Goal: Register for event/course: Register for event/course

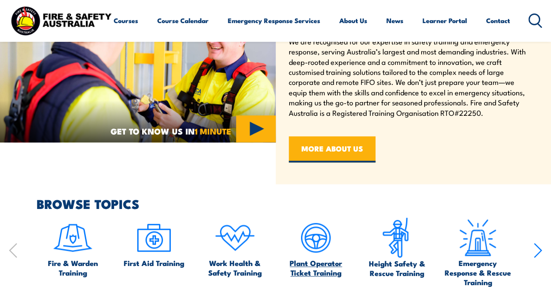
scroll to position [435, 0]
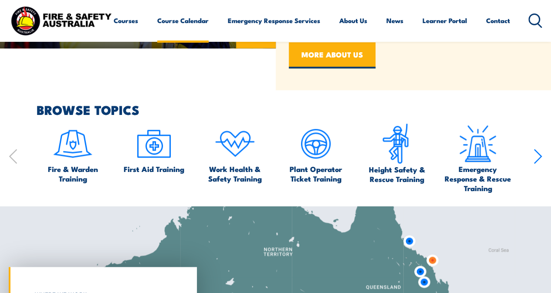
click at [157, 31] on link "Course Calendar" at bounding box center [182, 20] width 51 height 21
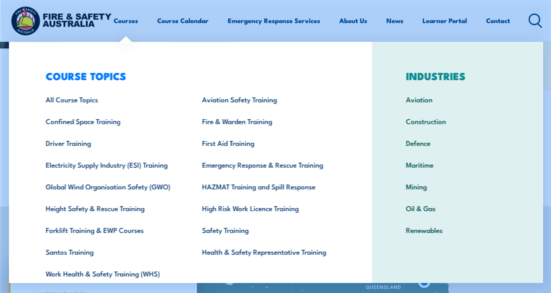
click at [21, 50] on div "COURSE TOPICS All Course Topics Aviation Safety Training Confined Space Trainin…" at bounding box center [190, 179] width 363 height 275
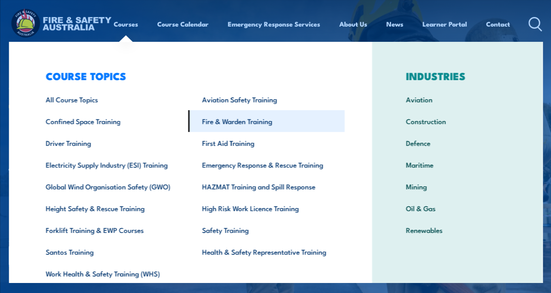
click at [236, 126] on link "Fire & Warden Training" at bounding box center [266, 121] width 156 height 22
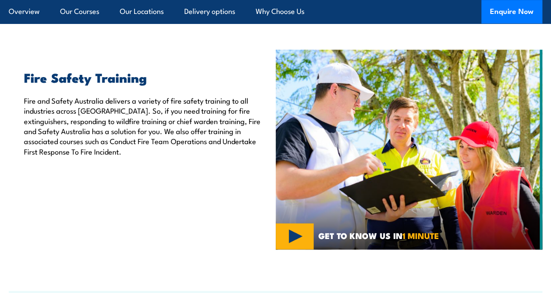
scroll to position [211, 0]
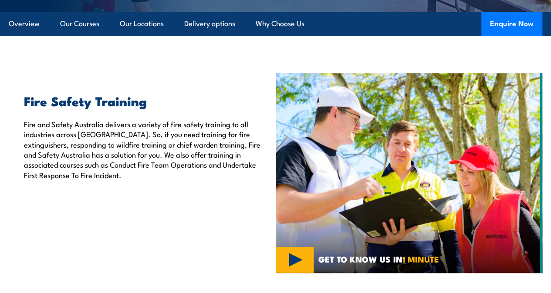
click at [210, 175] on p "Fire and Safety Australia delivers a variety of fire safety training to all ind…" at bounding box center [143, 149] width 239 height 61
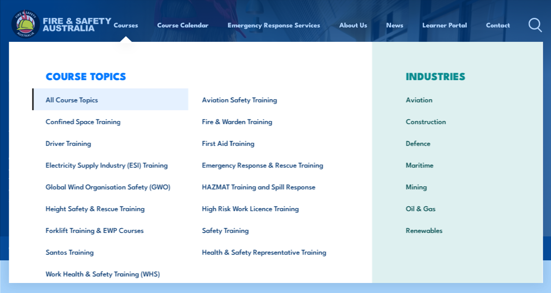
click at [101, 102] on link "All Course Topics" at bounding box center [110, 99] width 156 height 22
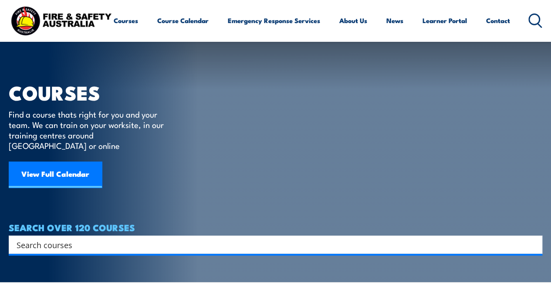
scroll to position [305, 0]
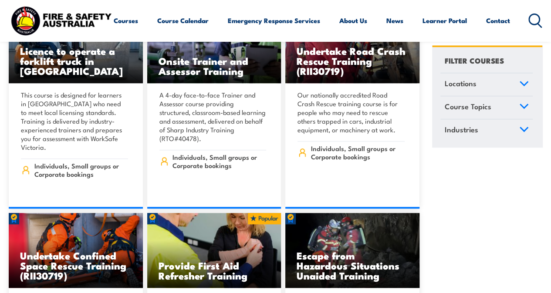
click at [528, 28] on icon at bounding box center [535, 20] width 14 height 14
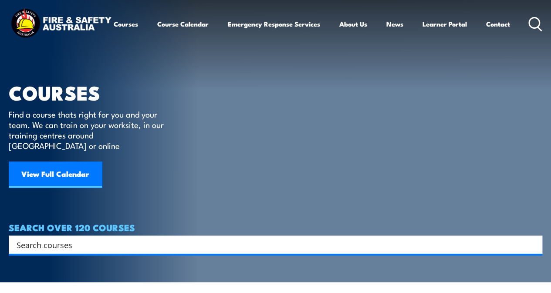
click at [171, 238] on input "Search input" at bounding box center [270, 244] width 506 height 13
type input "warden"
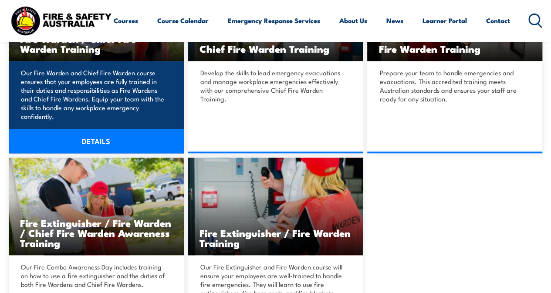
scroll to position [261, 0]
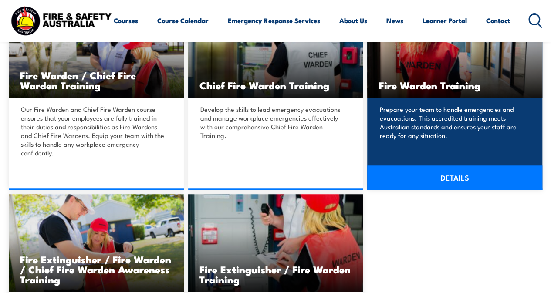
click at [439, 183] on link "DETAILS" at bounding box center [454, 177] width 175 height 24
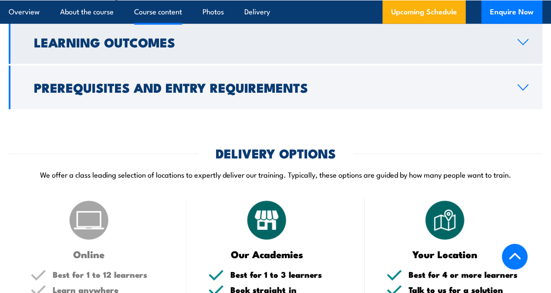
scroll to position [1045, 0]
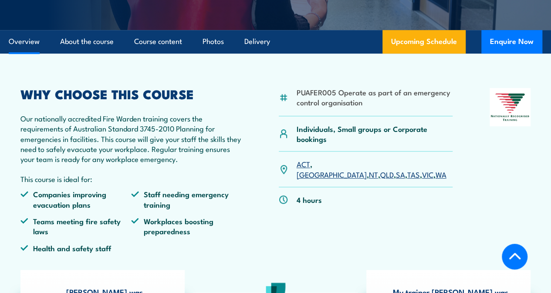
scroll to position [174, 0]
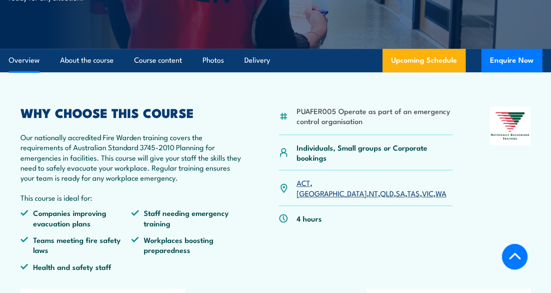
click at [422, 198] on link "VIC" at bounding box center [427, 193] width 11 height 10
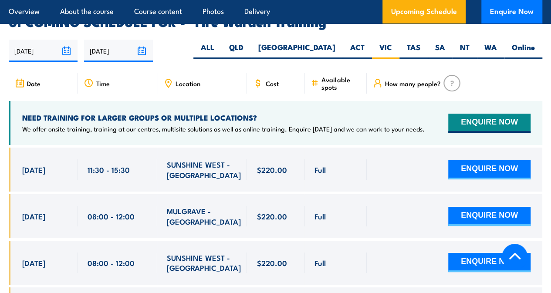
scroll to position [1555, 0]
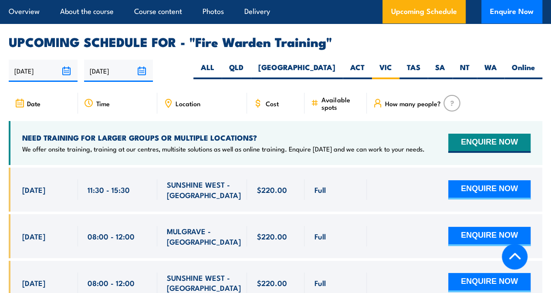
click at [185, 107] on span "Location" at bounding box center [187, 103] width 25 height 7
click at [168, 108] on icon at bounding box center [168, 103] width 10 height 10
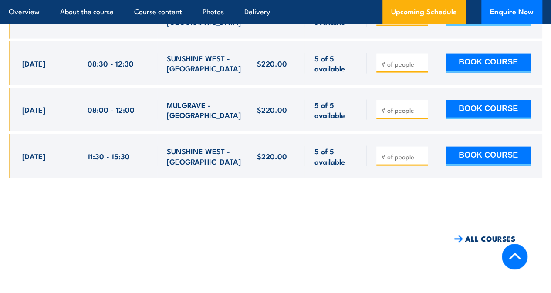
scroll to position [2600, 0]
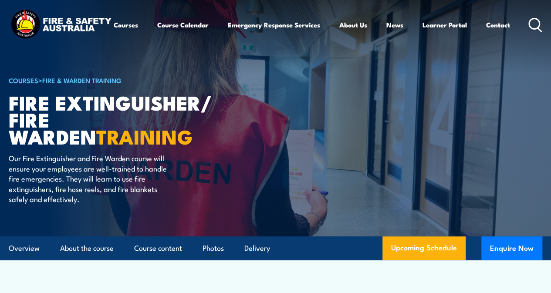
click at [528, 32] on icon at bounding box center [535, 25] width 14 height 14
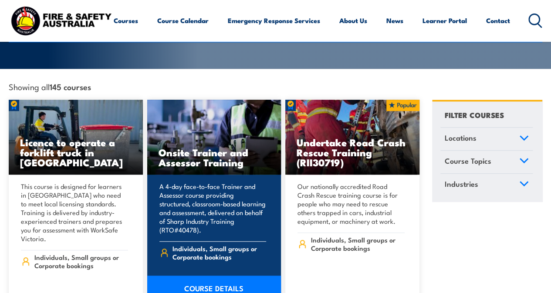
scroll to position [261, 0]
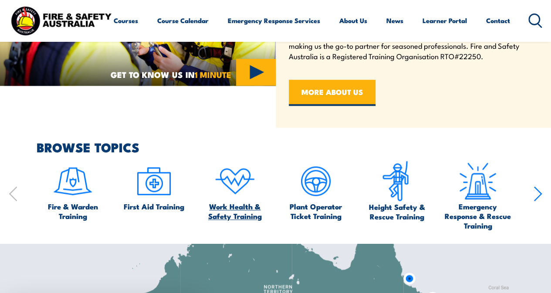
scroll to position [522, 0]
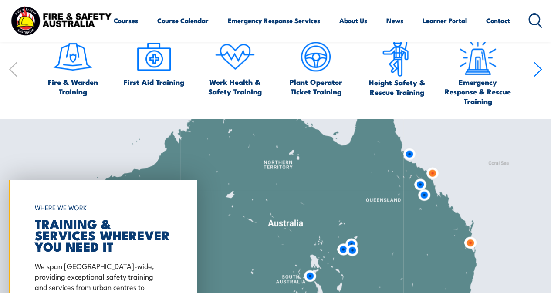
drag, startPoint x: 211, startPoint y: 172, endPoint x: 224, endPoint y: 162, distance: 16.2
